Goal: Information Seeking & Learning: Learn about a topic

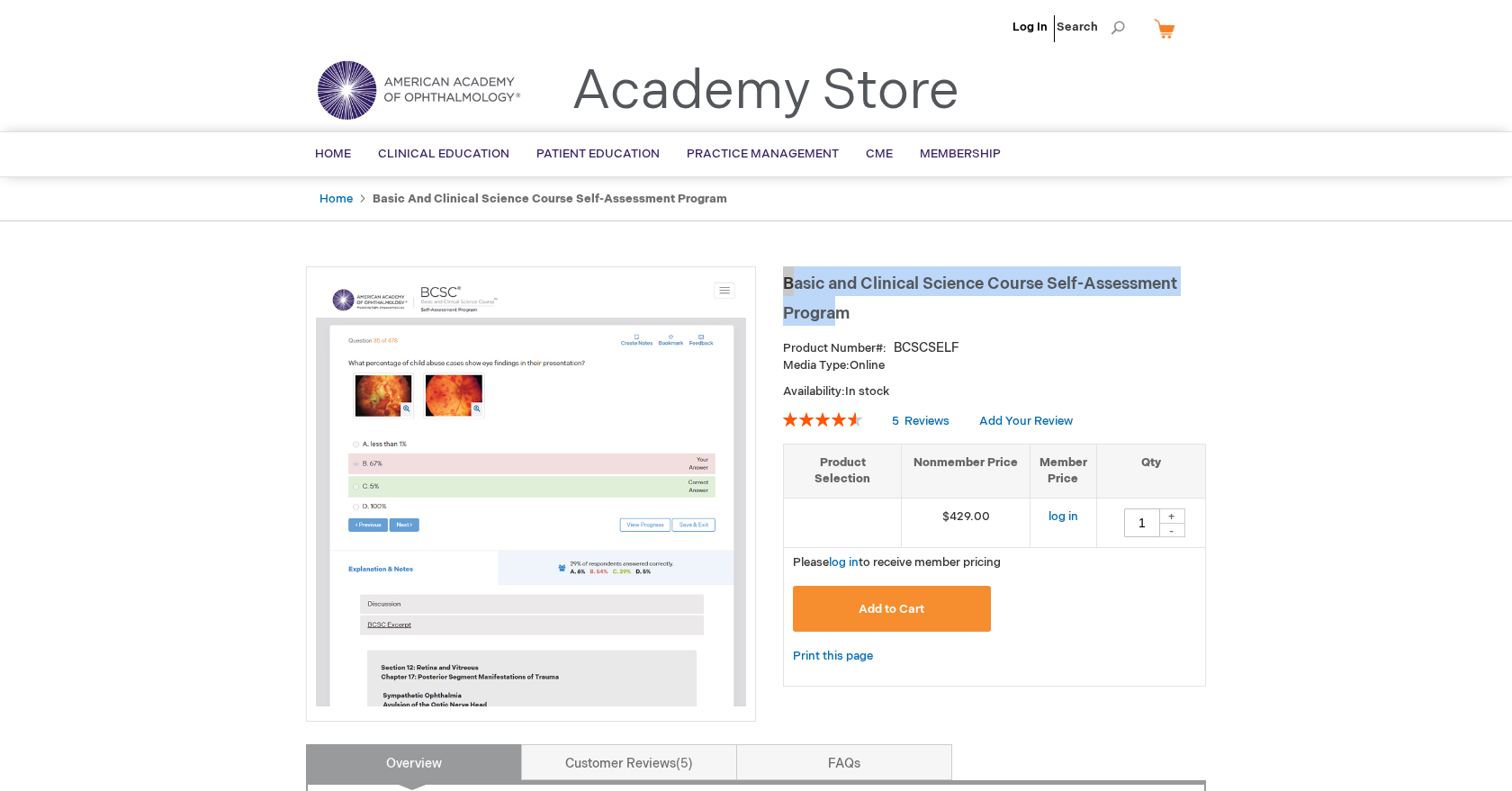
drag, startPoint x: 852, startPoint y: 306, endPoint x: 779, endPoint y: 277, distance: 78.5
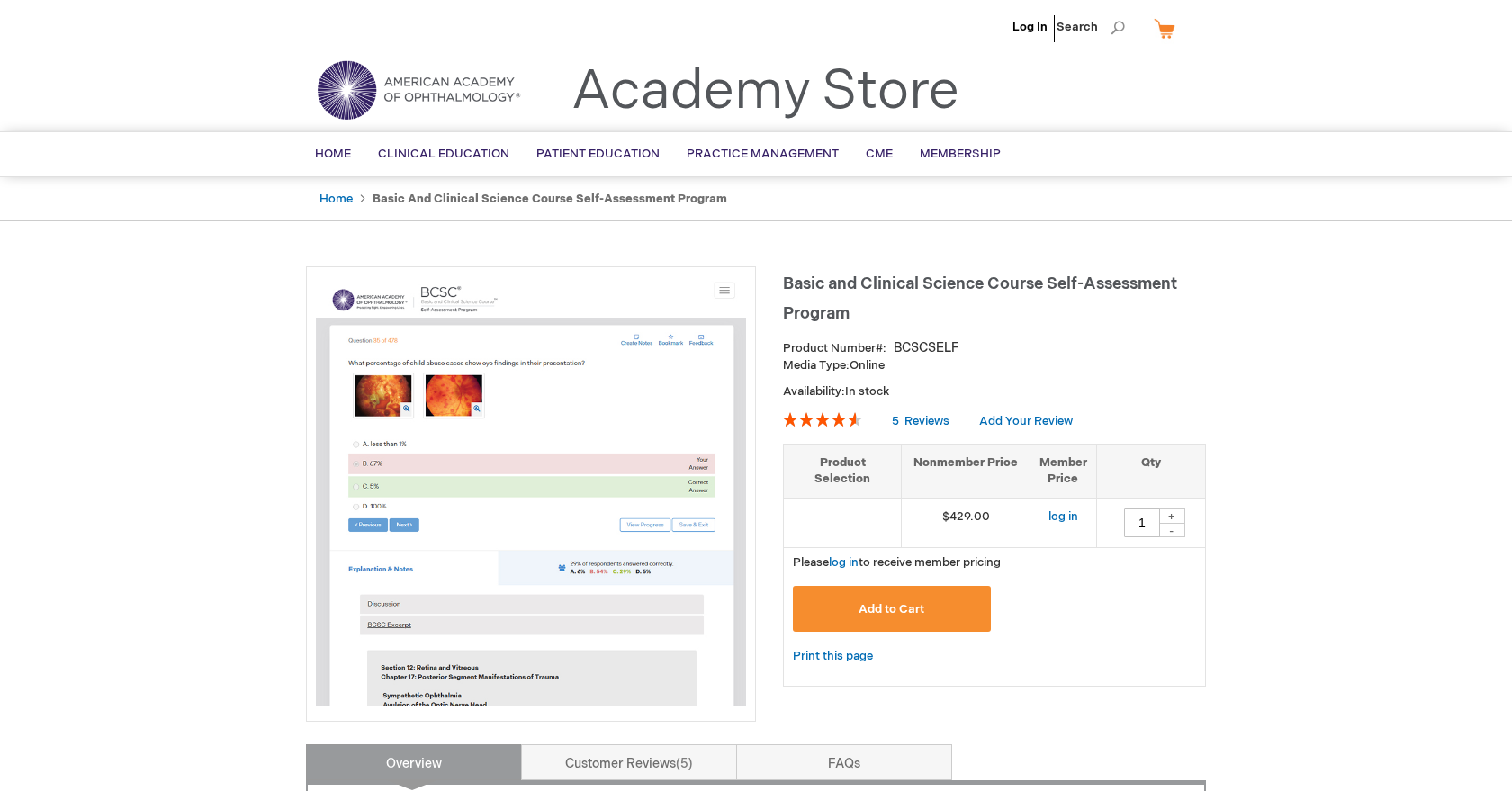
click at [850, 321] on h1 "Basic and Clinical Science Course Self-Assessment Program" at bounding box center [994, 296] width 423 height 59
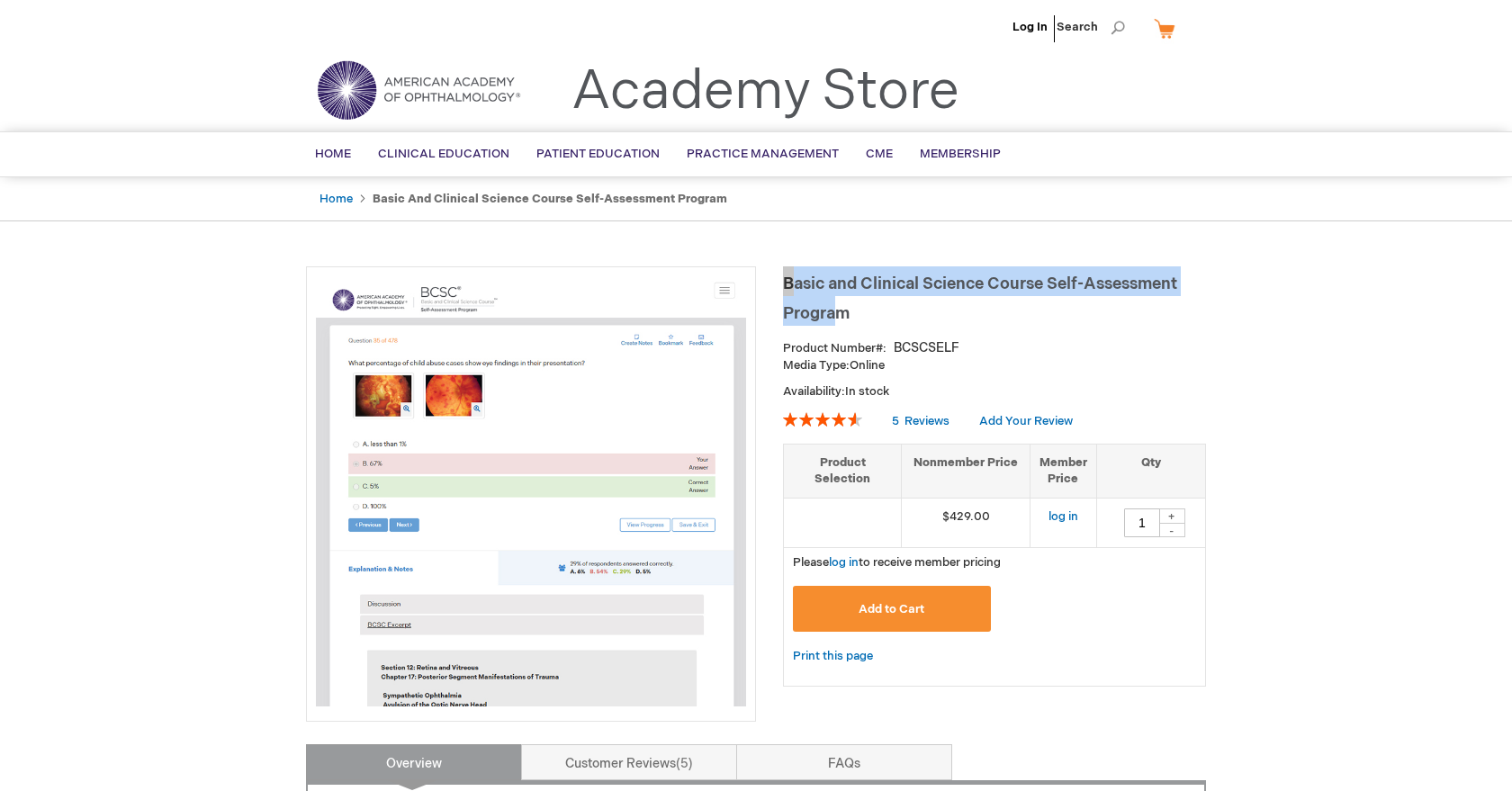
drag, startPoint x: 851, startPoint y: 308, endPoint x: 772, endPoint y: 279, distance: 84.2
copy span "Basic and Clinical Science Course Self-Assessment Progra"
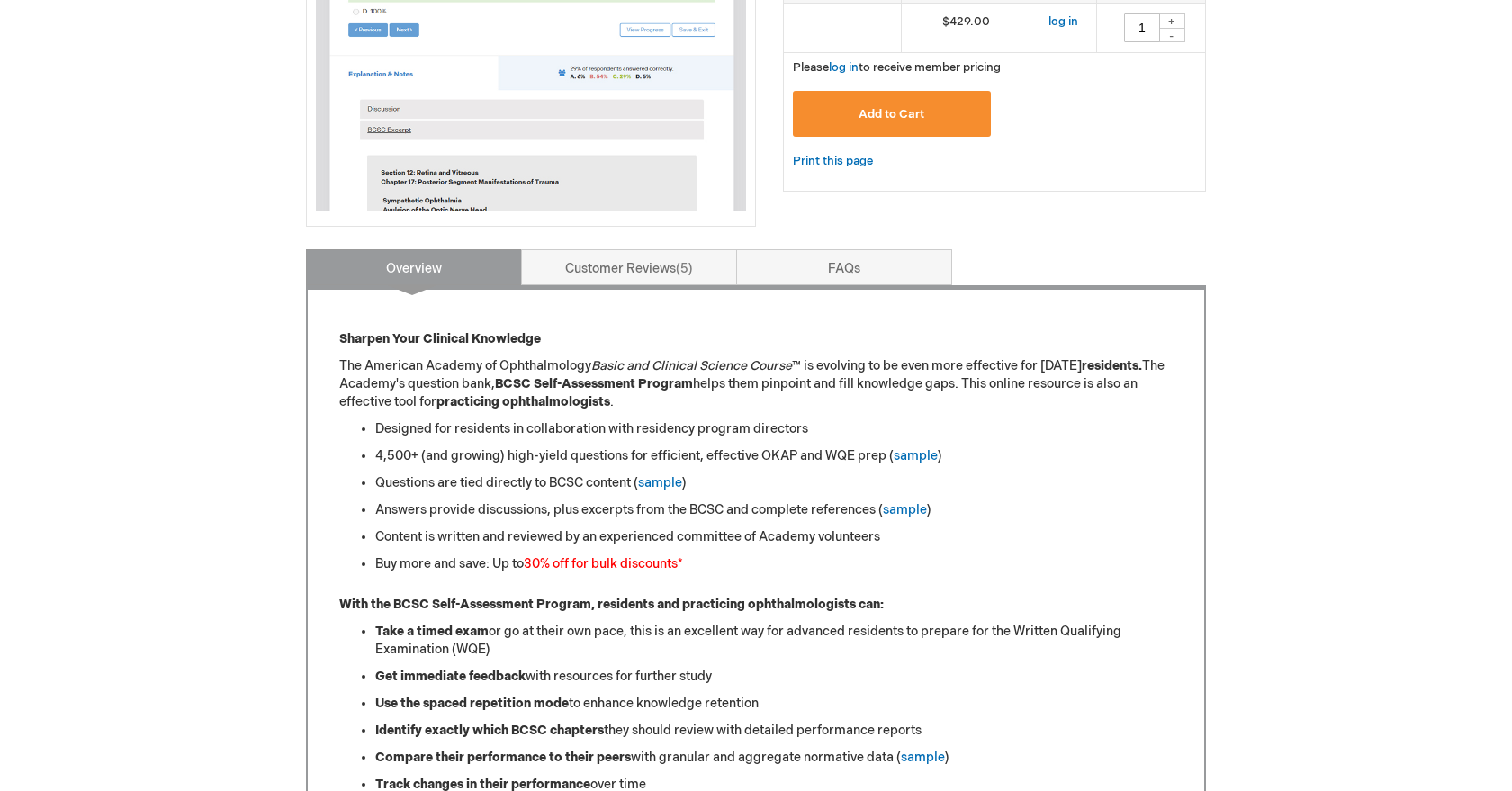
scroll to position [491, 0]
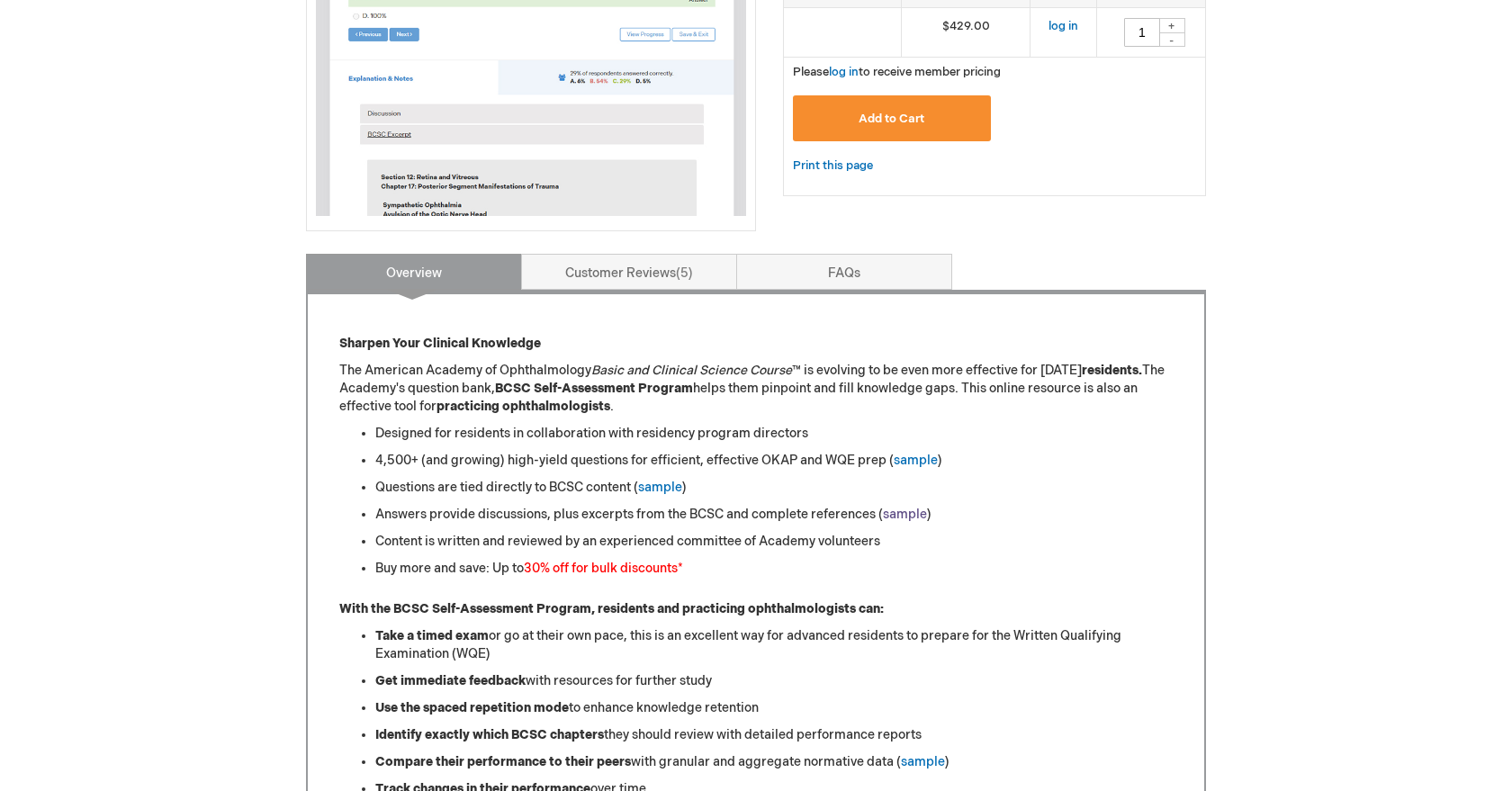
click at [909, 511] on link "sample" at bounding box center [904, 514] width 44 height 15
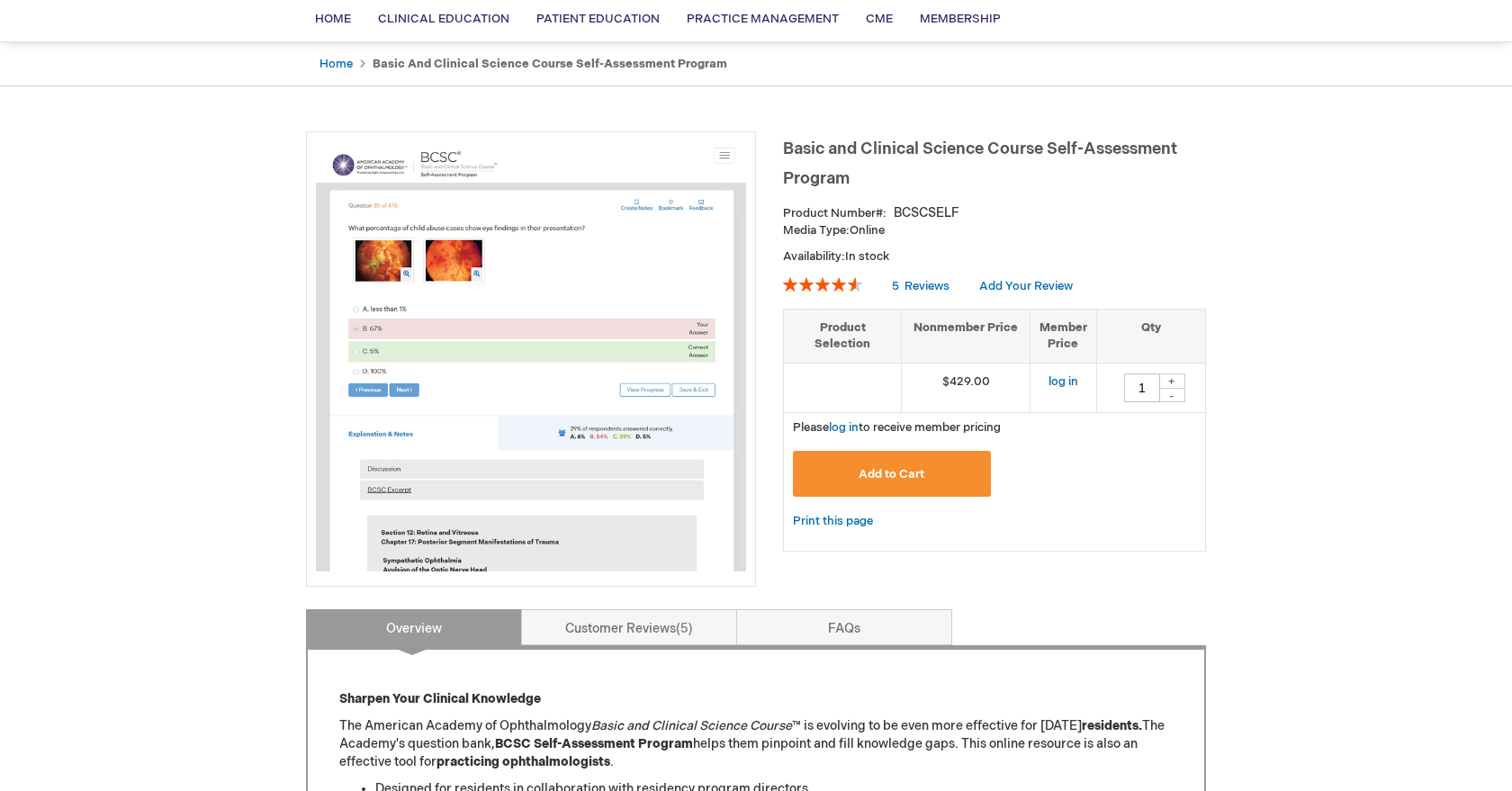
scroll to position [136, 0]
drag, startPoint x: 902, startPoint y: 228, endPoint x: 818, endPoint y: 229, distance: 84.0
click at [818, 229] on p "Media Type: Online" at bounding box center [994, 230] width 423 height 17
click at [896, 258] on p "Availability: In stock" at bounding box center [994, 256] width 423 height 17
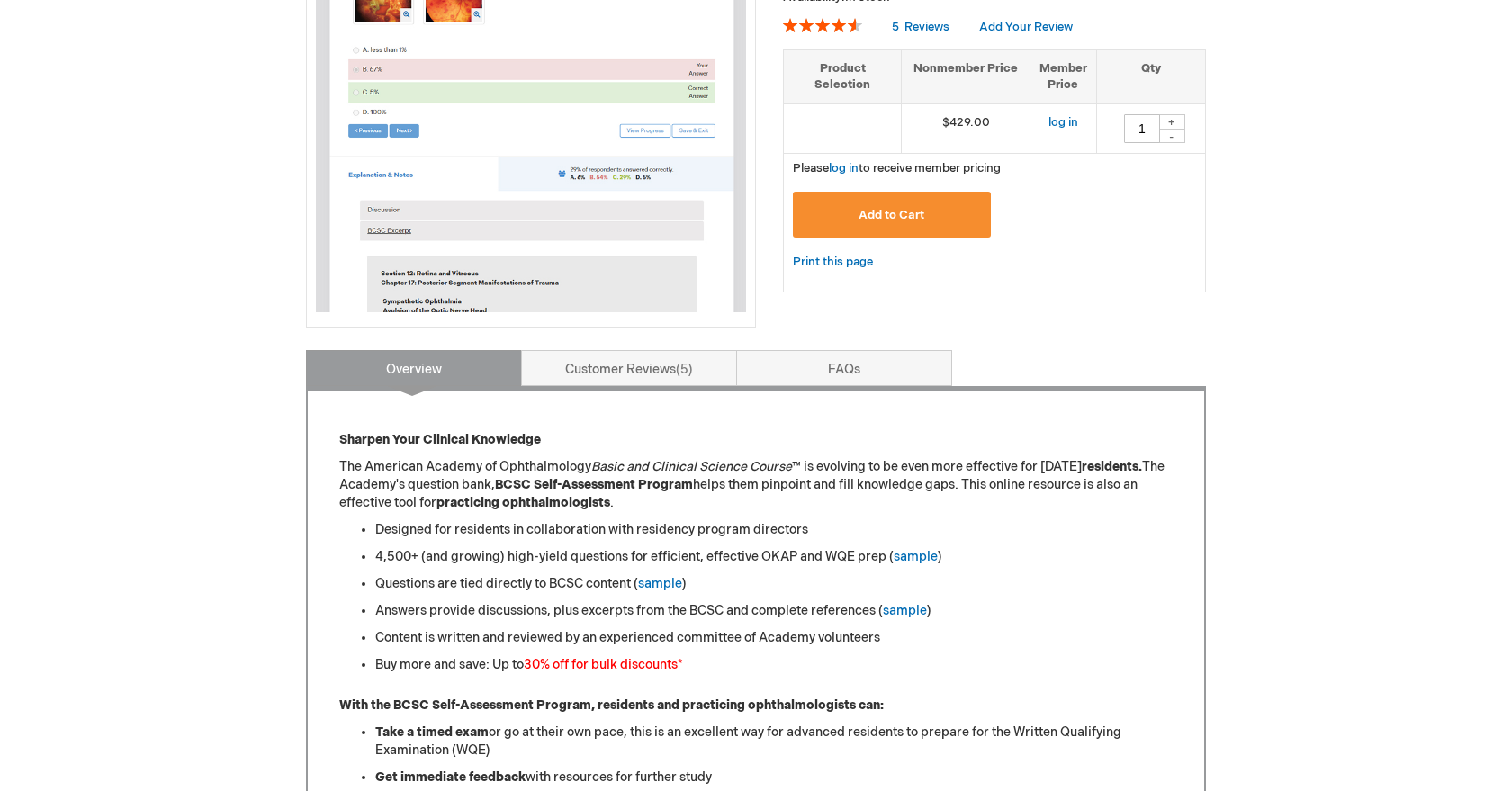
scroll to position [396, 0]
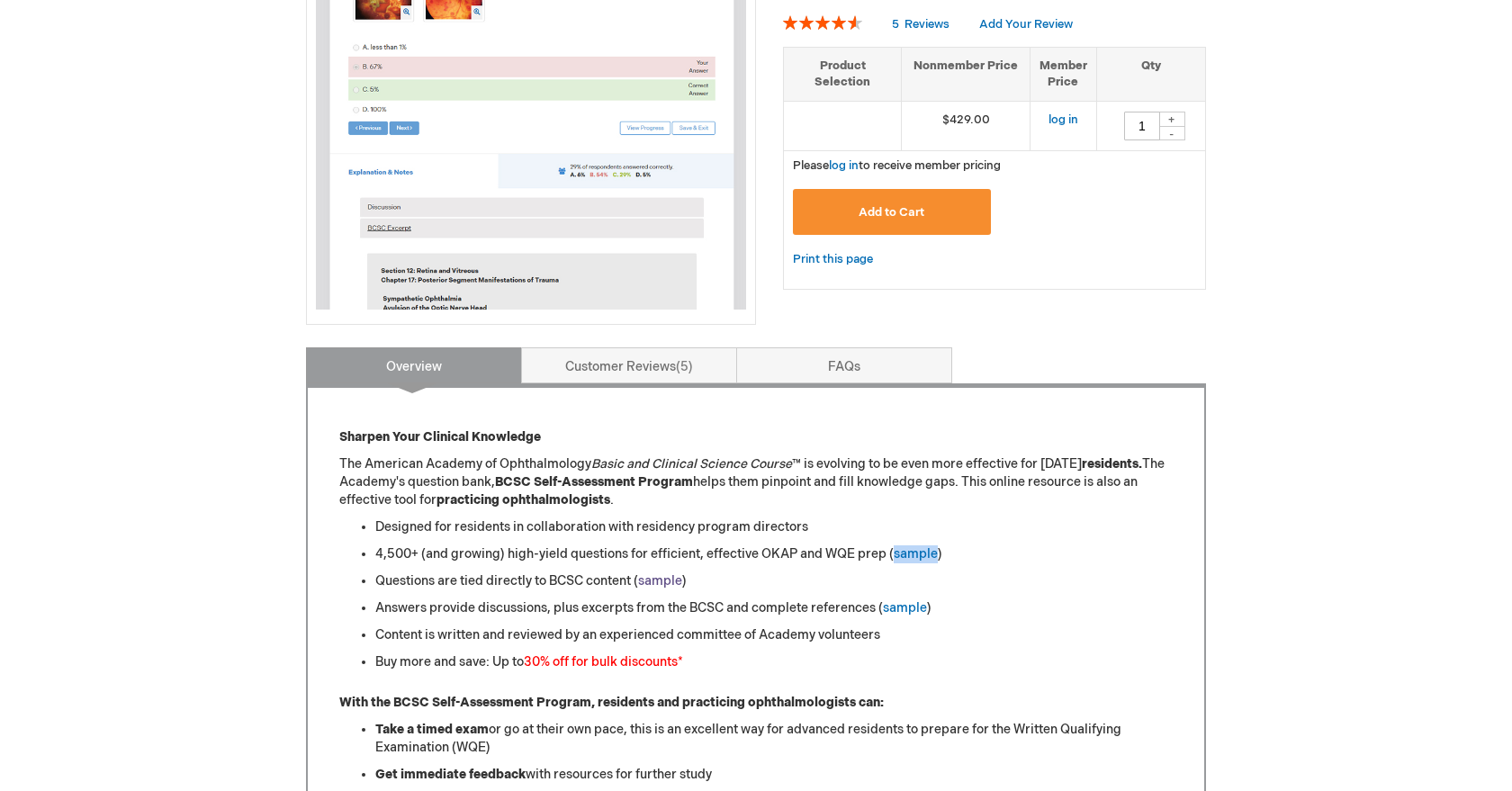
click at [650, 578] on link "sample" at bounding box center [660, 581] width 44 height 15
